Goal: Task Accomplishment & Management: Manage account settings

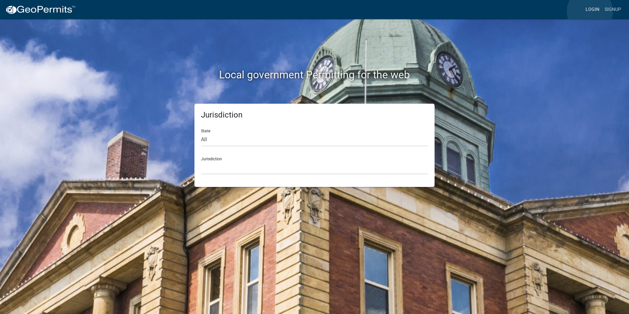
click at [590, 11] on link "Login" at bounding box center [592, 9] width 19 height 13
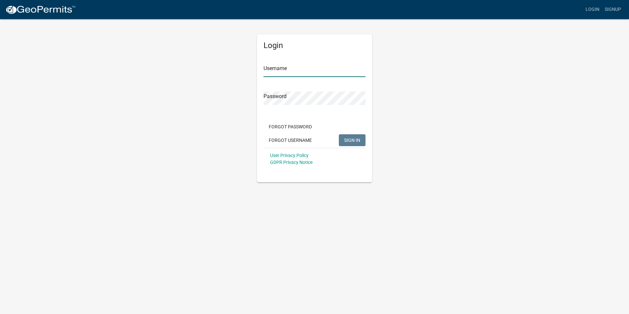
type input "[PERSON_NAME][EMAIL_ADDRESS][PERSON_NAME][DOMAIN_NAME]"
click at [355, 140] on span "SIGN IN" at bounding box center [352, 139] width 16 height 5
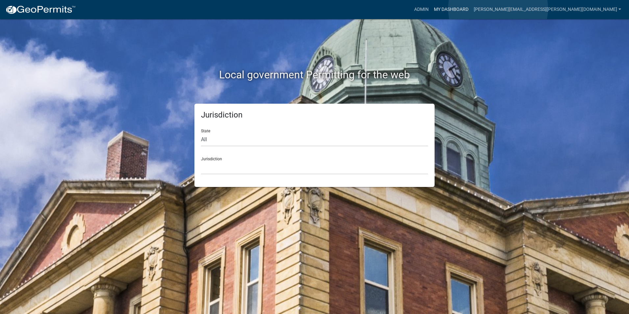
click at [471, 9] on link "My Dashboard" at bounding box center [452, 9] width 40 height 13
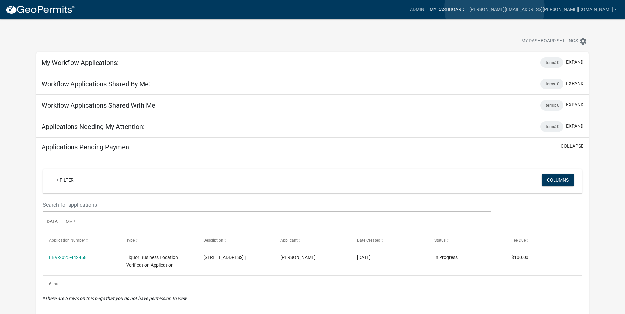
click at [466, 8] on link "My Dashboard" at bounding box center [447, 9] width 40 height 13
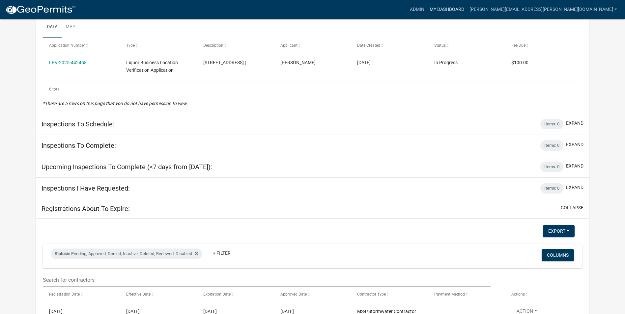
scroll to position [186, 0]
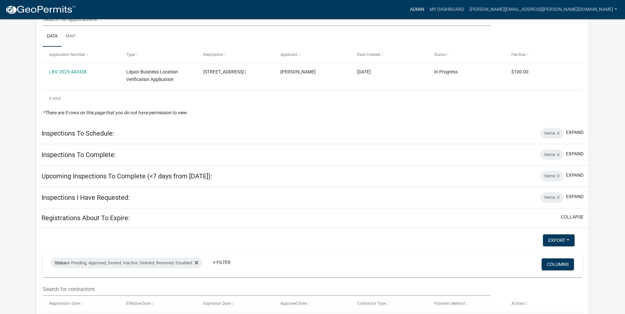
click at [427, 8] on link "Admin" at bounding box center [417, 9] width 20 height 13
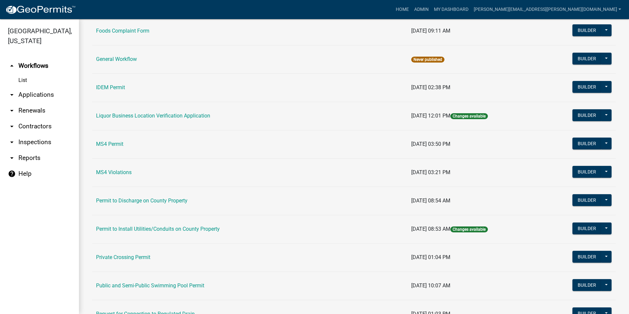
scroll to position [554, 0]
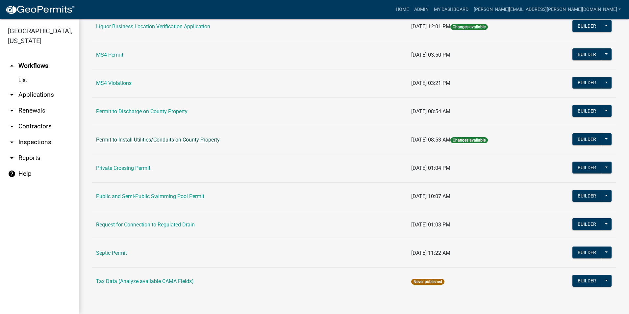
click at [205, 140] on link "Permit to Install Utilities/Conduits on County Property" at bounding box center [158, 140] width 124 height 6
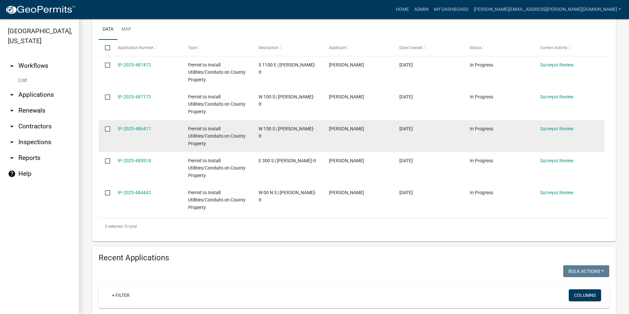
scroll to position [165, 0]
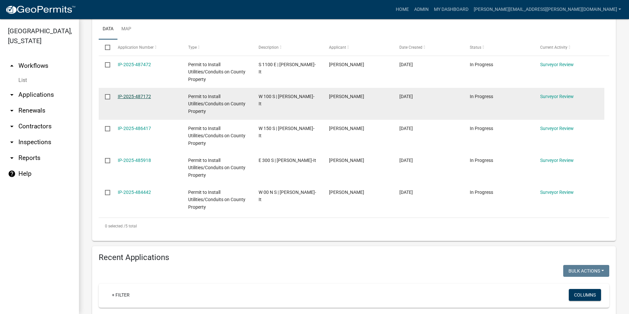
click at [133, 95] on link "IP-2025-487172" at bounding box center [134, 96] width 33 height 5
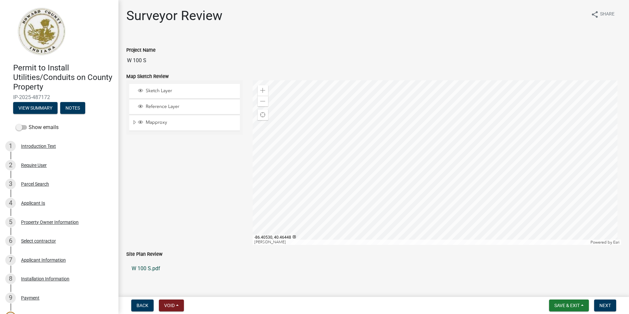
click at [156, 267] on link "W 100 S.pdf" at bounding box center [373, 269] width 495 height 16
click at [570, 304] on span "Save & Exit" at bounding box center [567, 305] width 25 height 5
click at [554, 291] on button "Save & Exit" at bounding box center [563, 288] width 53 height 16
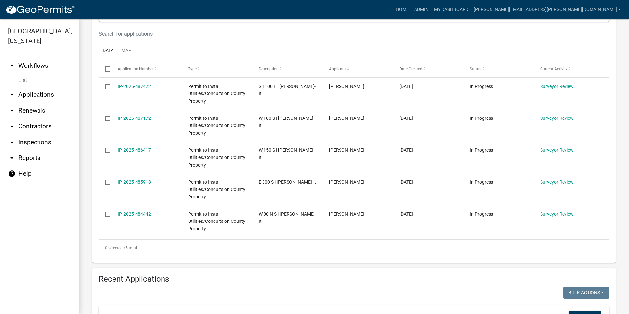
scroll to position [165, 0]
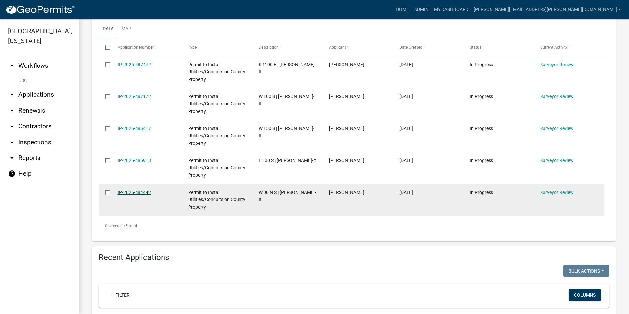
click at [145, 193] on link "IP-2025-484442" at bounding box center [134, 192] width 33 height 5
